Goal: Obtain resource: Obtain resource

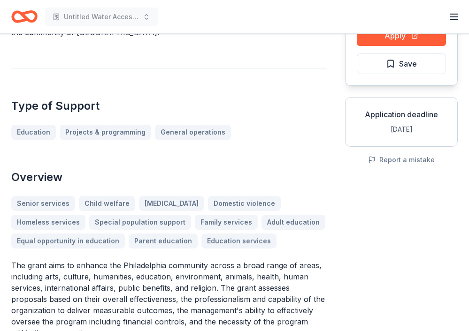
scroll to position [115, 0]
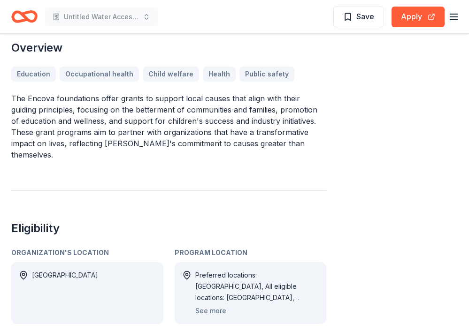
scroll to position [284, 0]
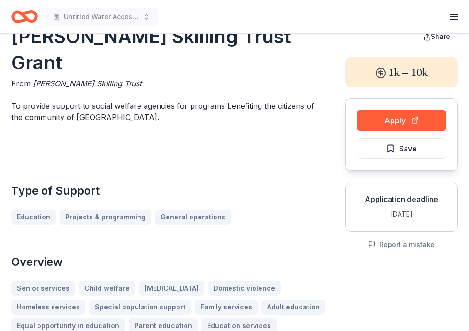
scroll to position [40, 0]
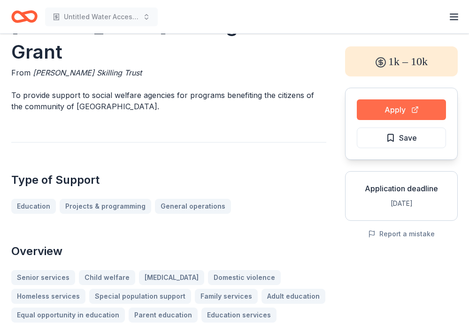
click at [392, 109] on button "Apply" at bounding box center [400, 109] width 89 height 21
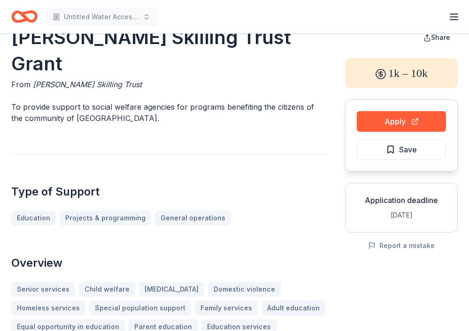
scroll to position [31, 0]
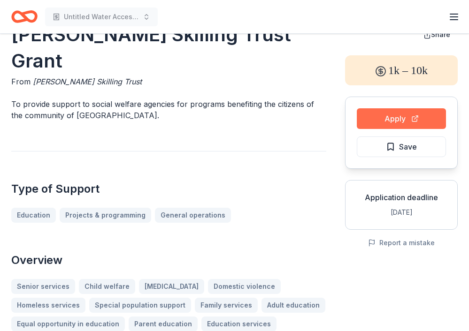
click at [384, 123] on button "Apply" at bounding box center [400, 118] width 89 height 21
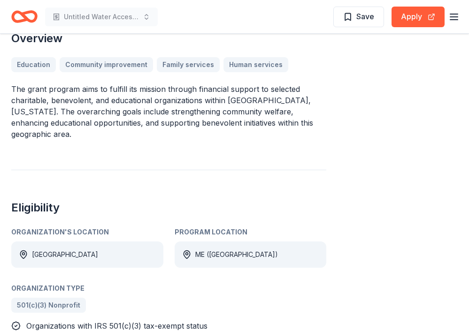
scroll to position [284, 0]
